Goal: Transaction & Acquisition: Purchase product/service

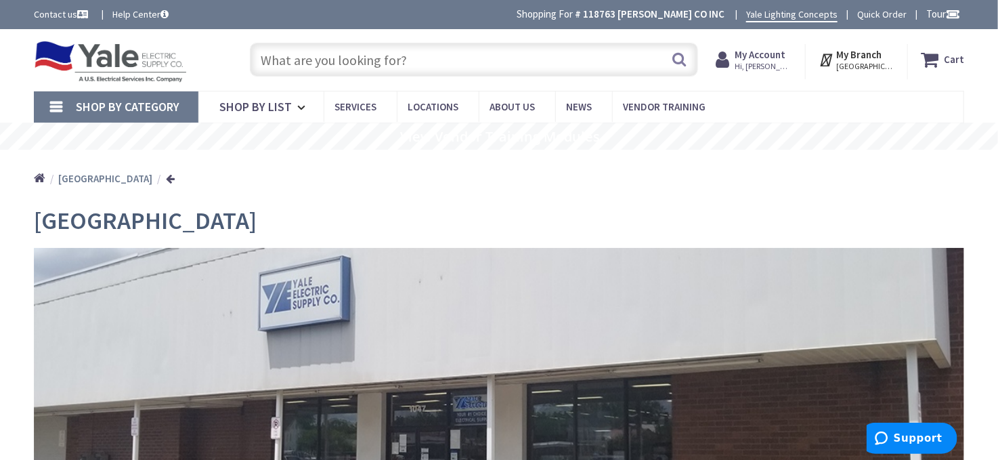
type input "[GEOGRAPHIC_DATA], [GEOGRAPHIC_DATA]"
click at [66, 186] on strong "York" at bounding box center [105, 179] width 94 height 13
click at [64, 179] on strong "York" at bounding box center [105, 179] width 94 height 13
click at [247, 177] on div "Home York" at bounding box center [499, 174] width 998 height 48
click at [355, 163] on div "Home York" at bounding box center [499, 174] width 998 height 48
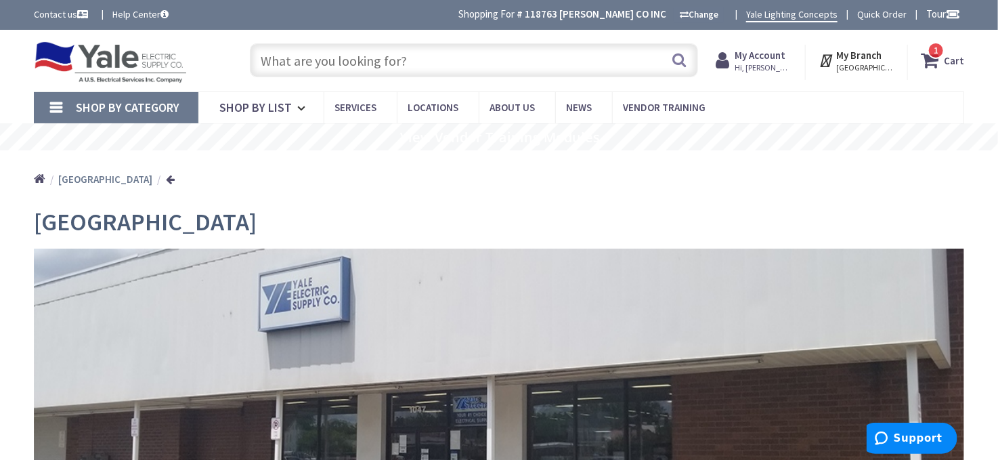
click at [460, 177] on div "Home York" at bounding box center [499, 174] width 998 height 48
click at [293, 113] on link "Shop By List" at bounding box center [260, 107] width 125 height 31
click at [329, 65] on input "text" at bounding box center [474, 60] width 448 height 34
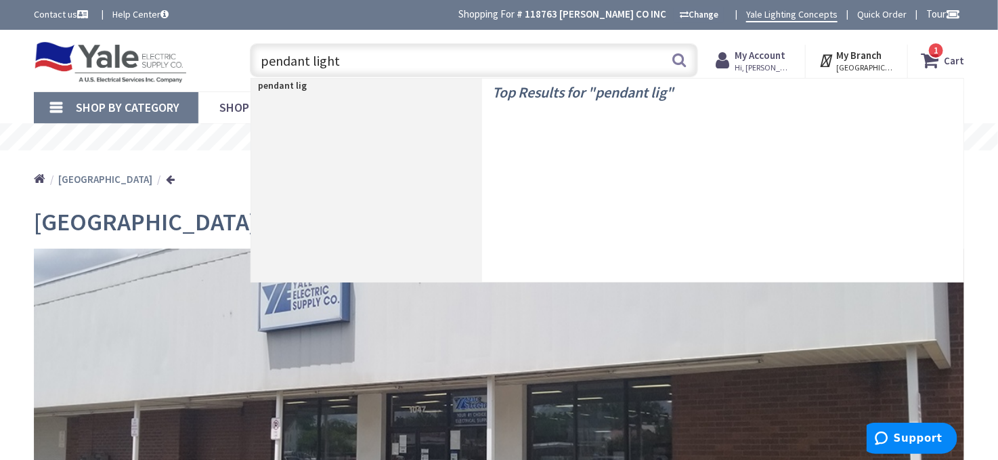
type input "pendant lights"
